Goal: Task Accomplishment & Management: Use online tool/utility

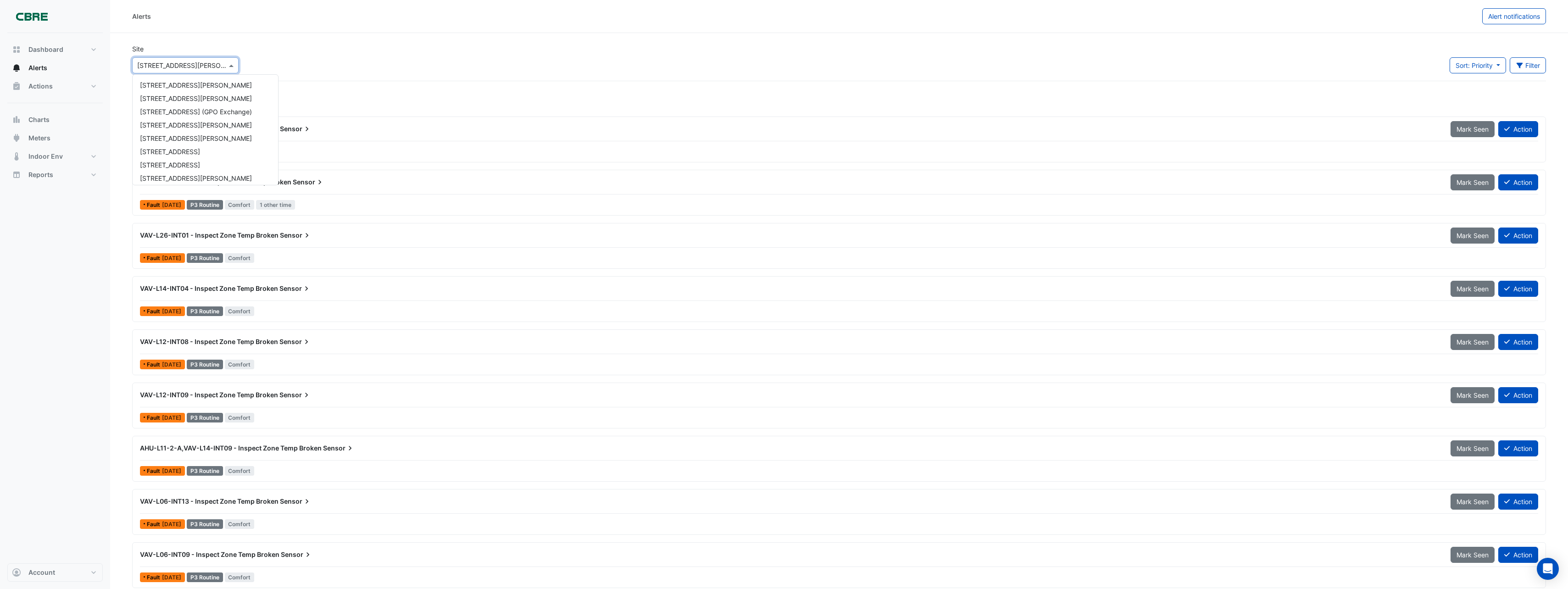
click at [190, 66] on input "text" at bounding box center [176, 66] width 78 height 10
click at [190, 117] on div "121 Exhibition Street" at bounding box center [205, 113] width 145 height 13
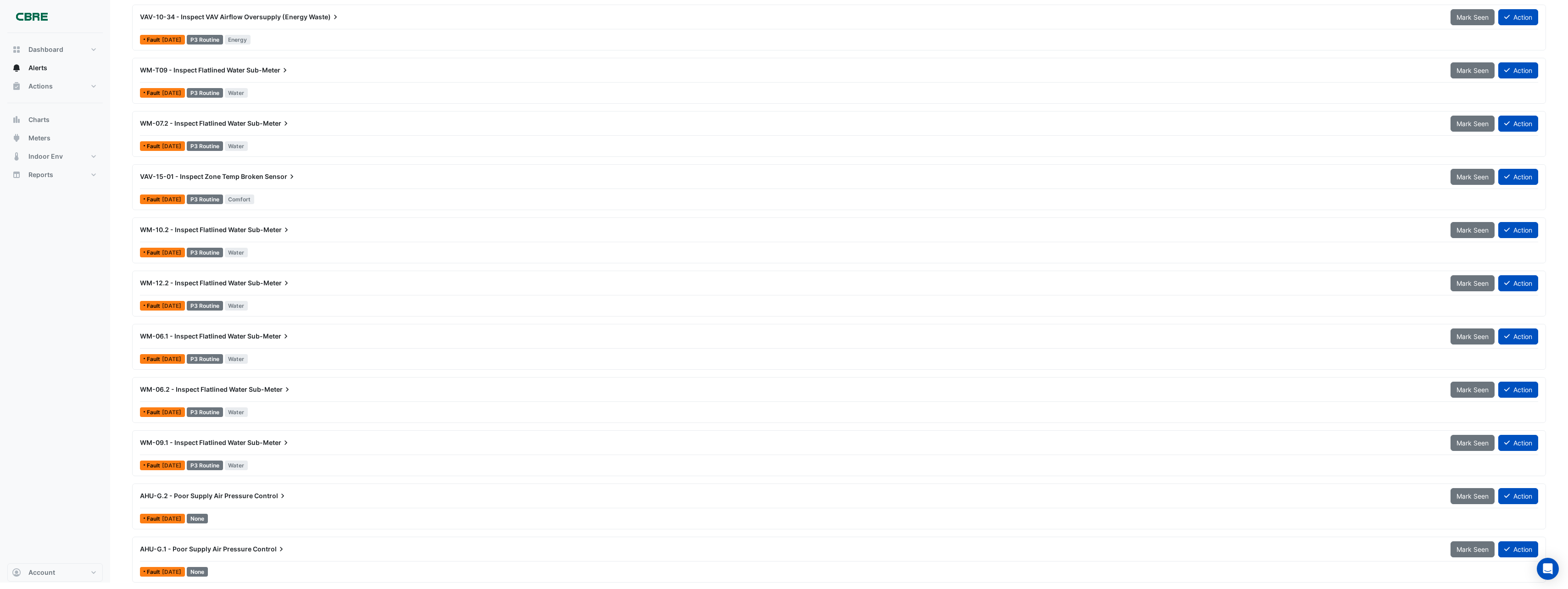
scroll to position [166, 0]
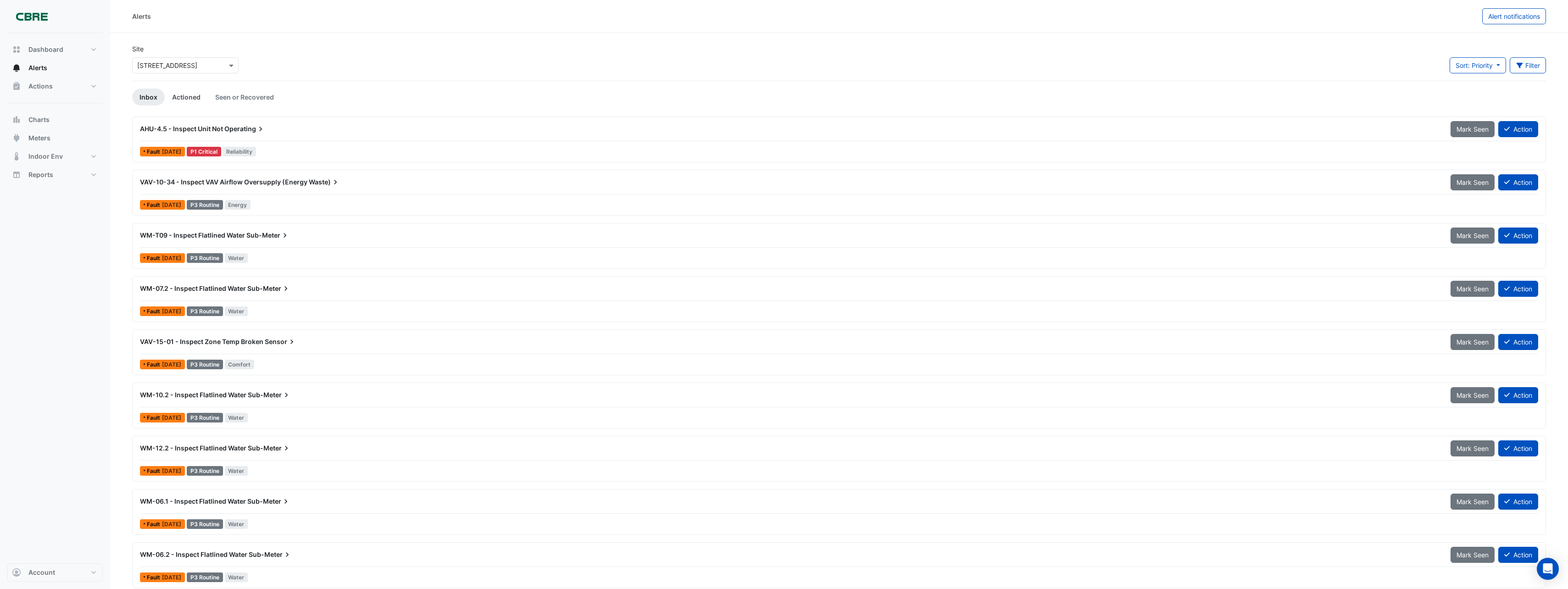
click at [185, 98] on link "Actioned" at bounding box center [186, 97] width 43 height 17
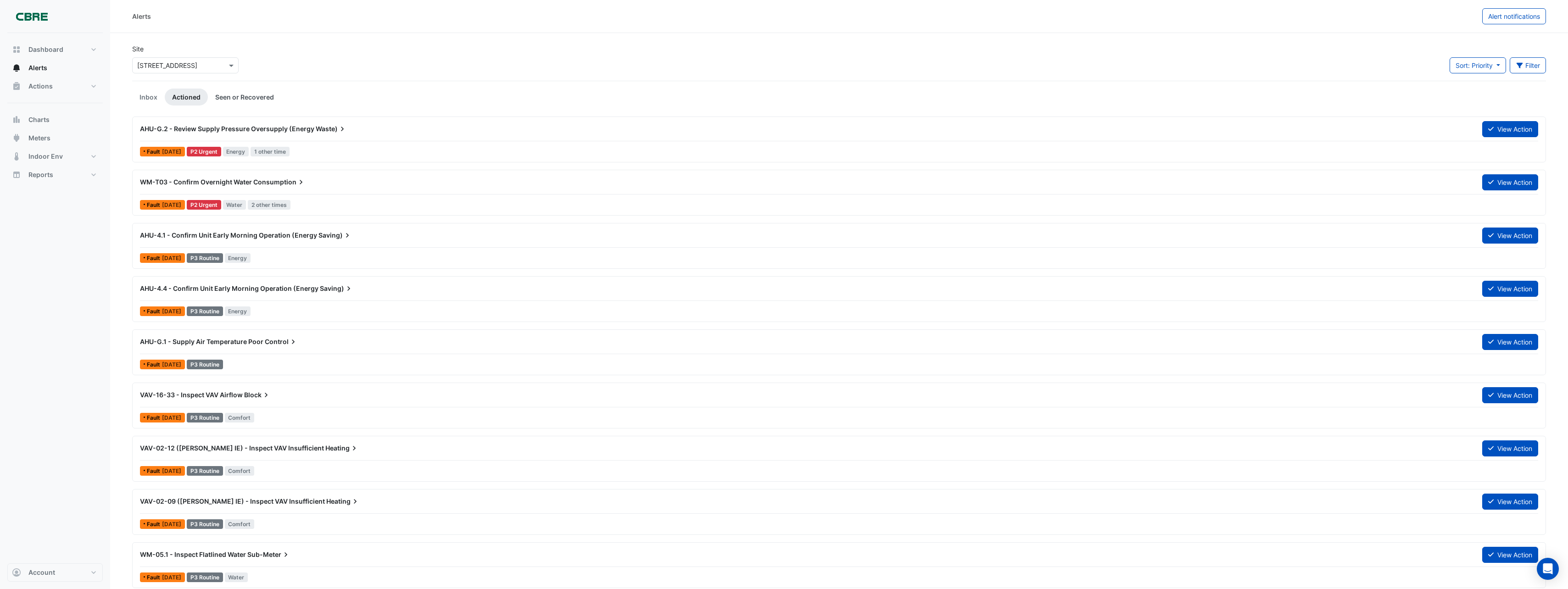
click at [237, 100] on link "Seen or Recovered" at bounding box center [245, 97] width 73 height 17
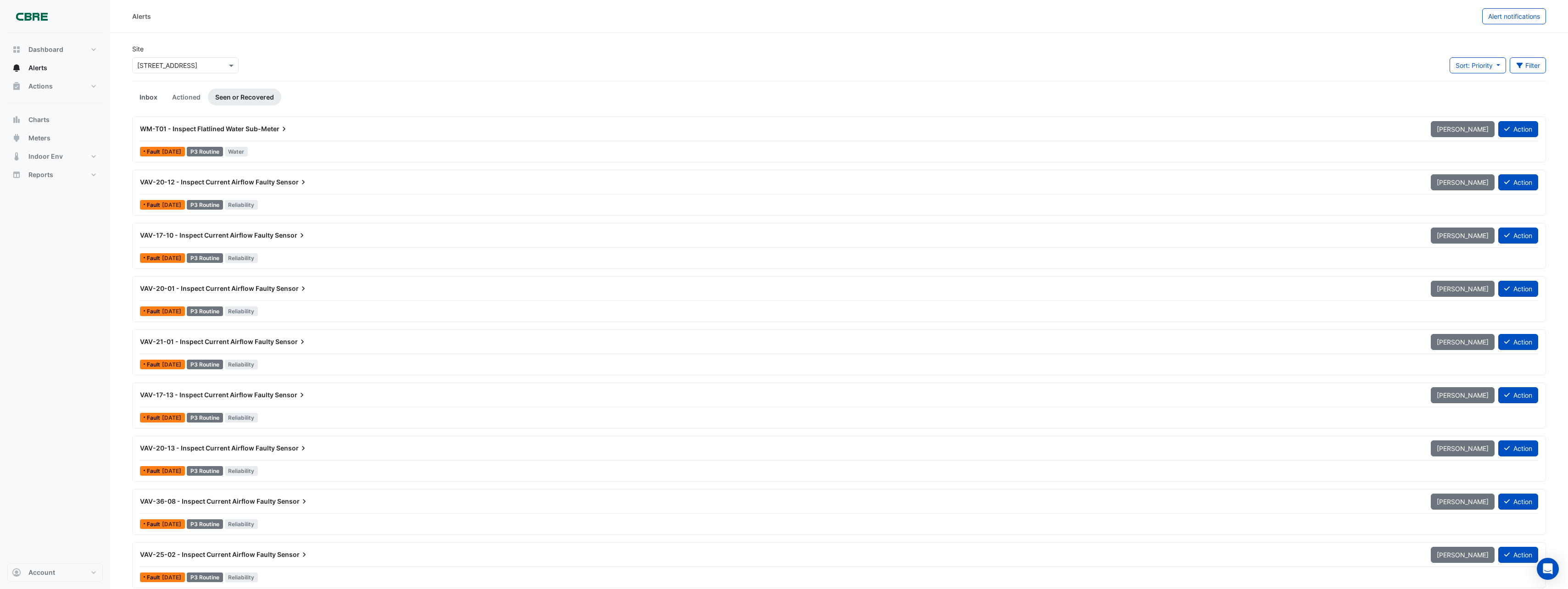
click at [146, 97] on link "Inbox" at bounding box center [148, 97] width 32 height 17
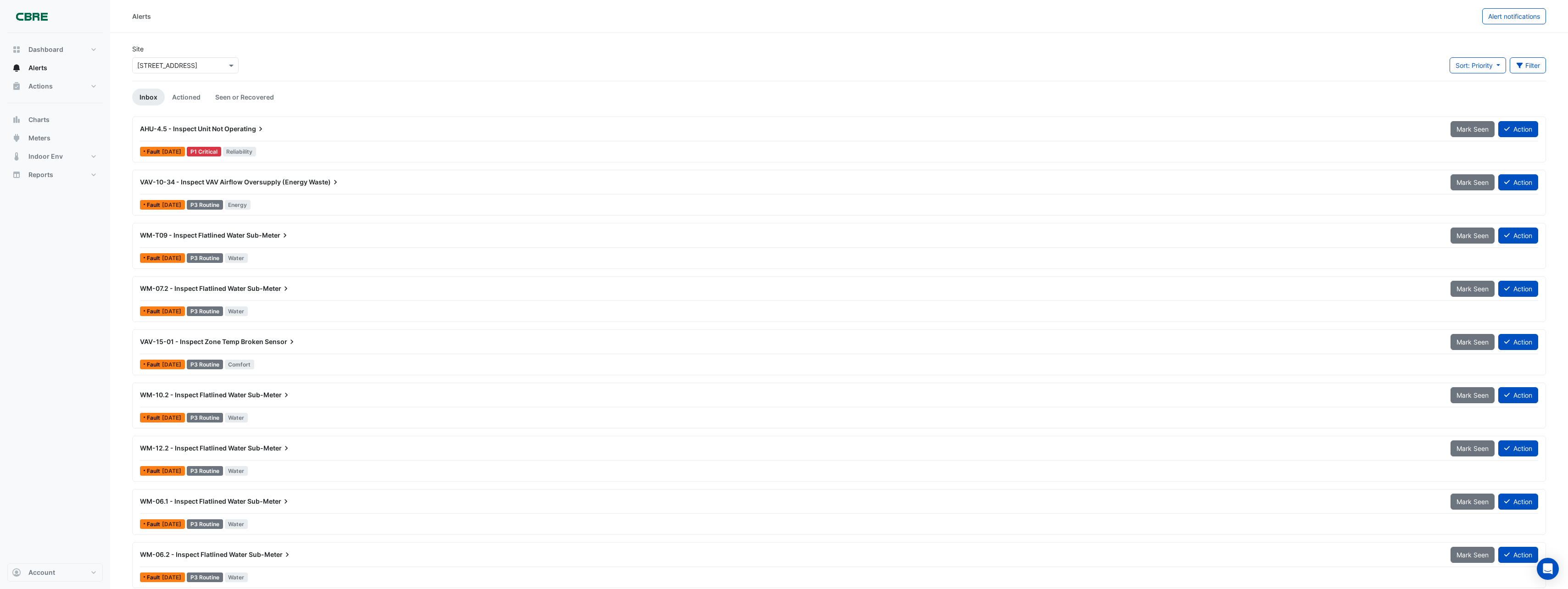
scroll to position [166, 0]
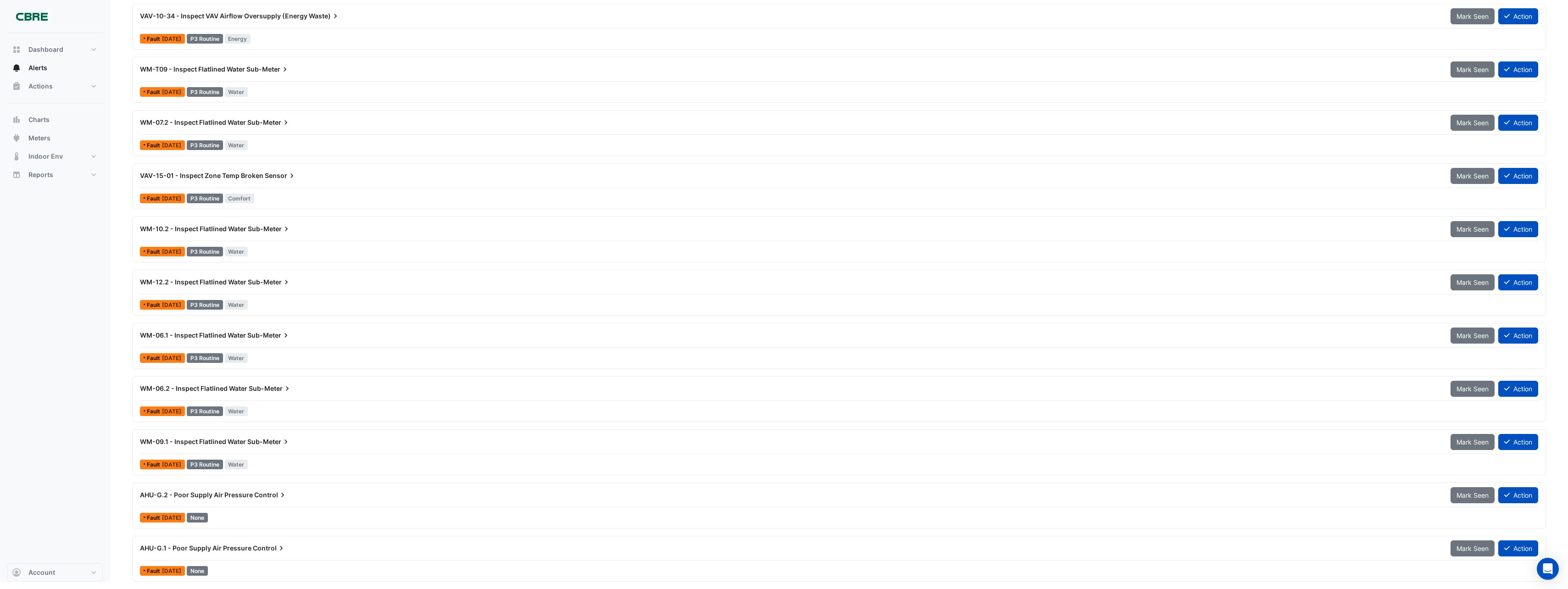
click at [215, 228] on span "WM-10.2 - Inspect Flatlined Water" at bounding box center [193, 229] width 106 height 8
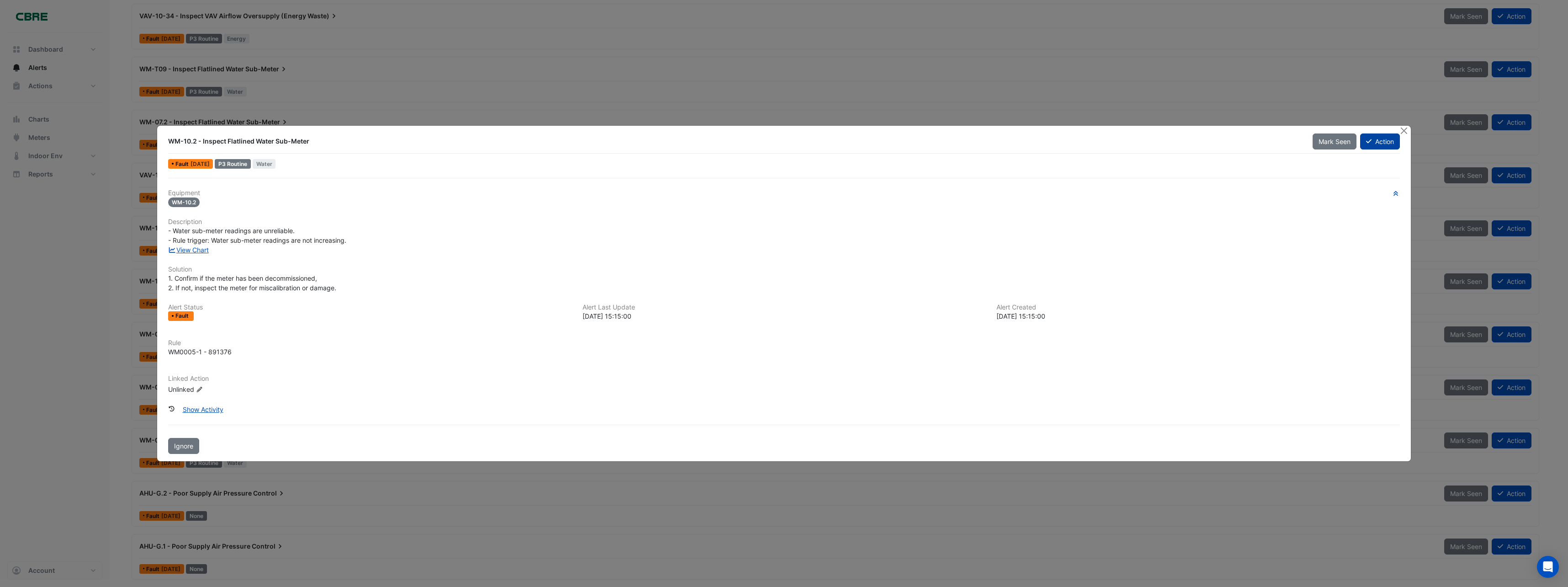
click at [1382, 143] on button "Action" at bounding box center [1379, 141] width 40 height 16
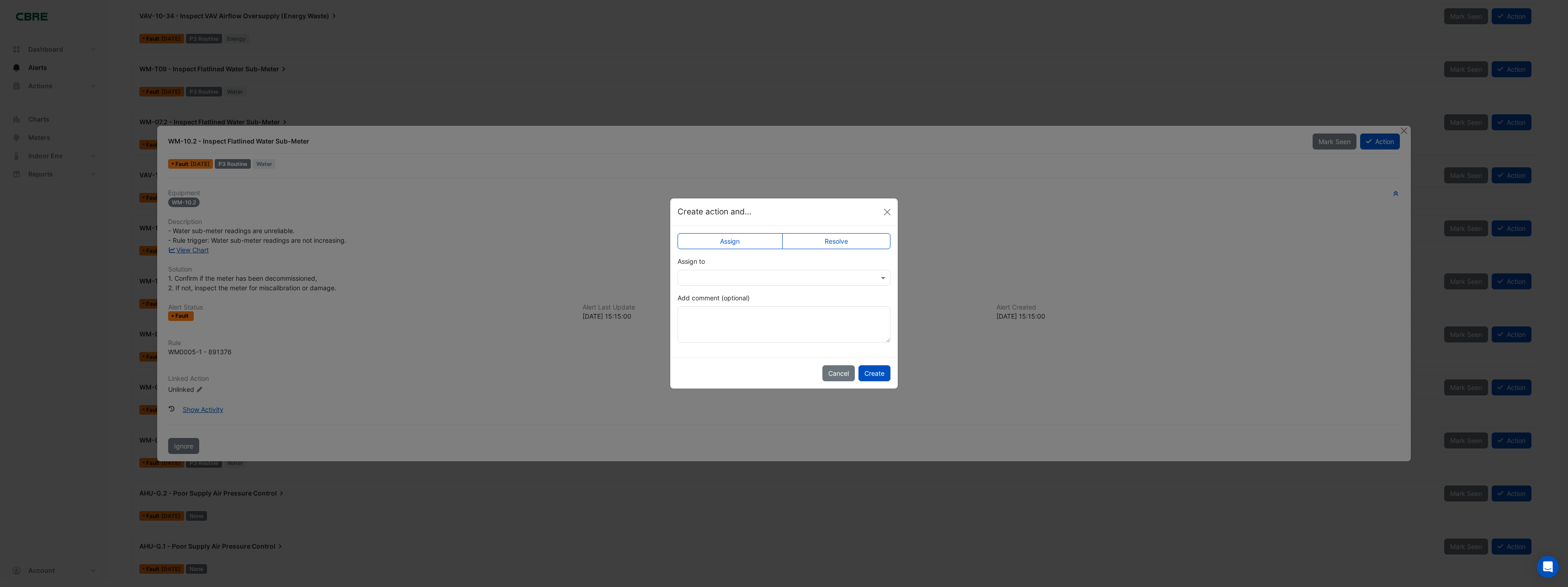
click at [845, 237] on label "Resolve" at bounding box center [836, 241] width 109 height 16
click at [888, 216] on button "Close" at bounding box center [887, 212] width 14 height 14
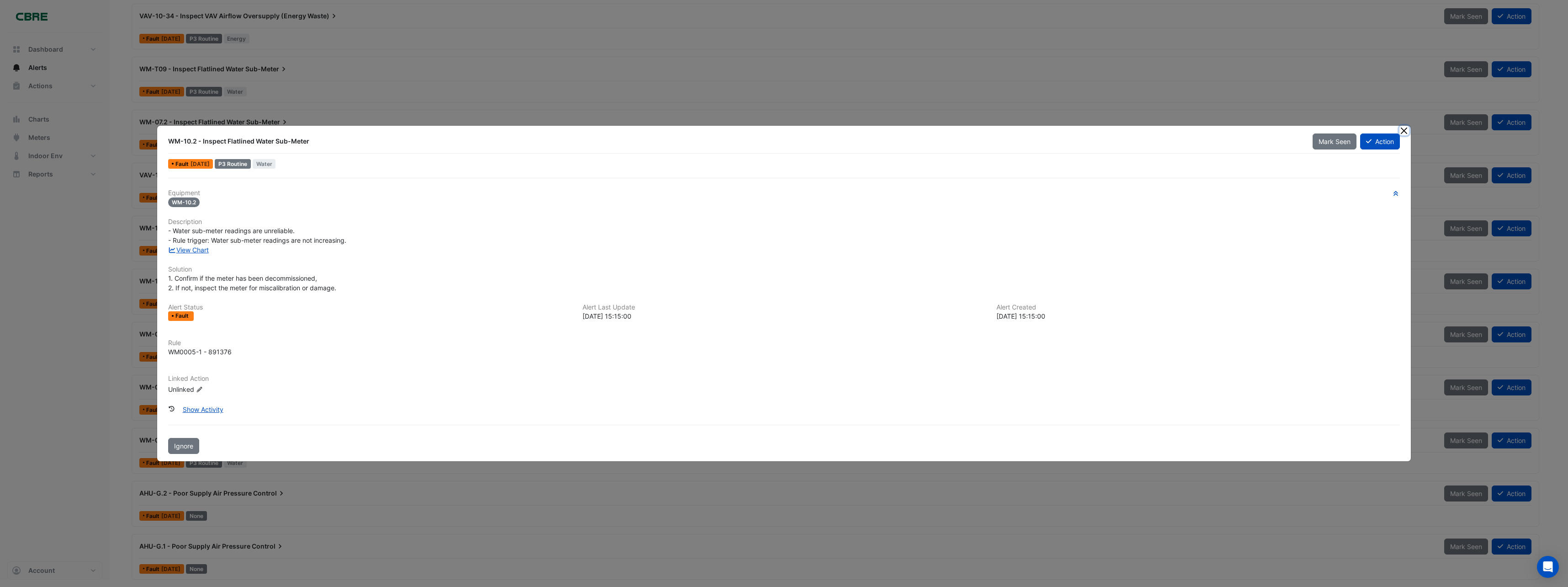
click at [1404, 132] on button "Close" at bounding box center [1404, 130] width 10 height 10
